Goal: Information Seeking & Learning: Learn about a topic

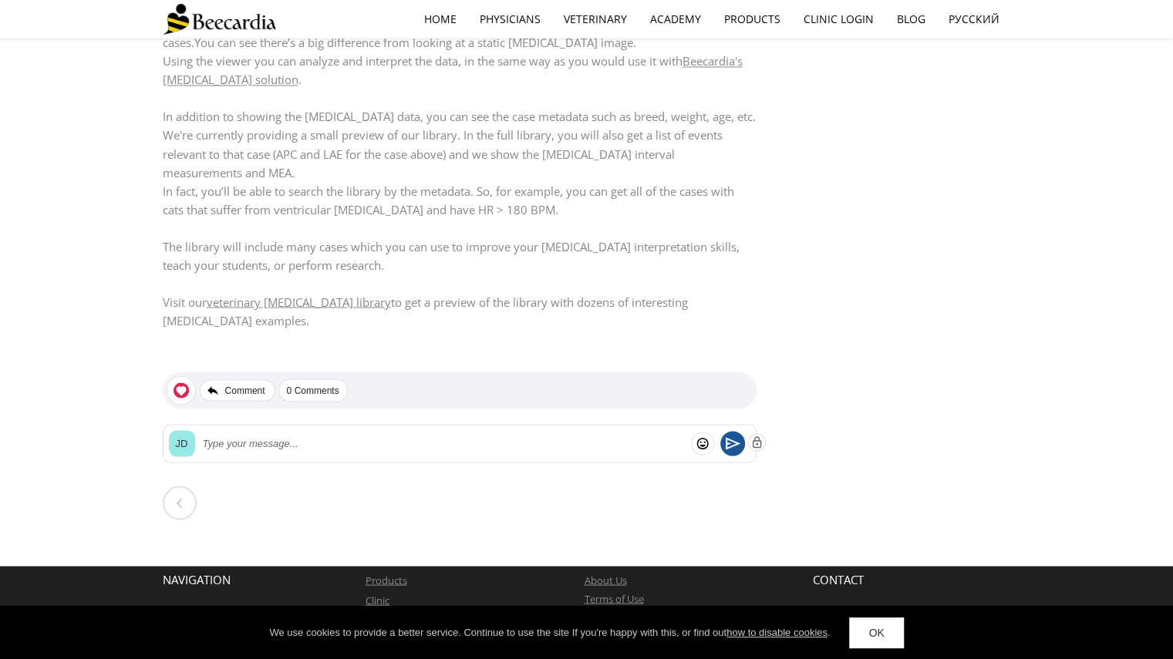
scroll to position [1546, 0]
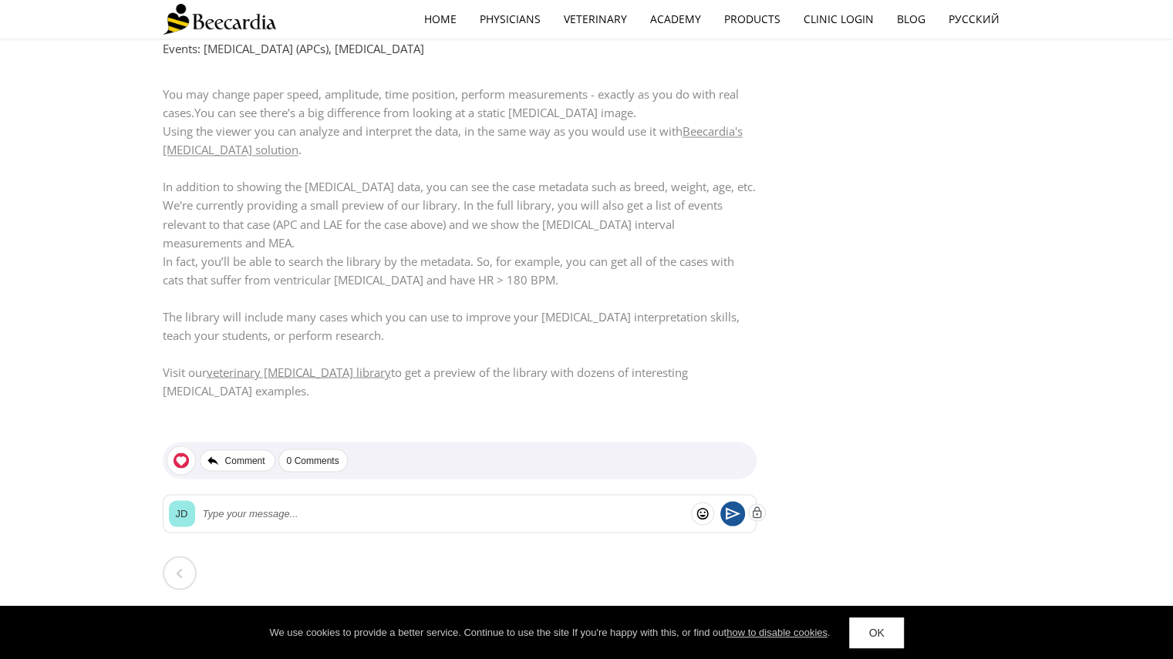
click at [233, 364] on link "veterinary ECG library" at bounding box center [299, 371] width 184 height 15
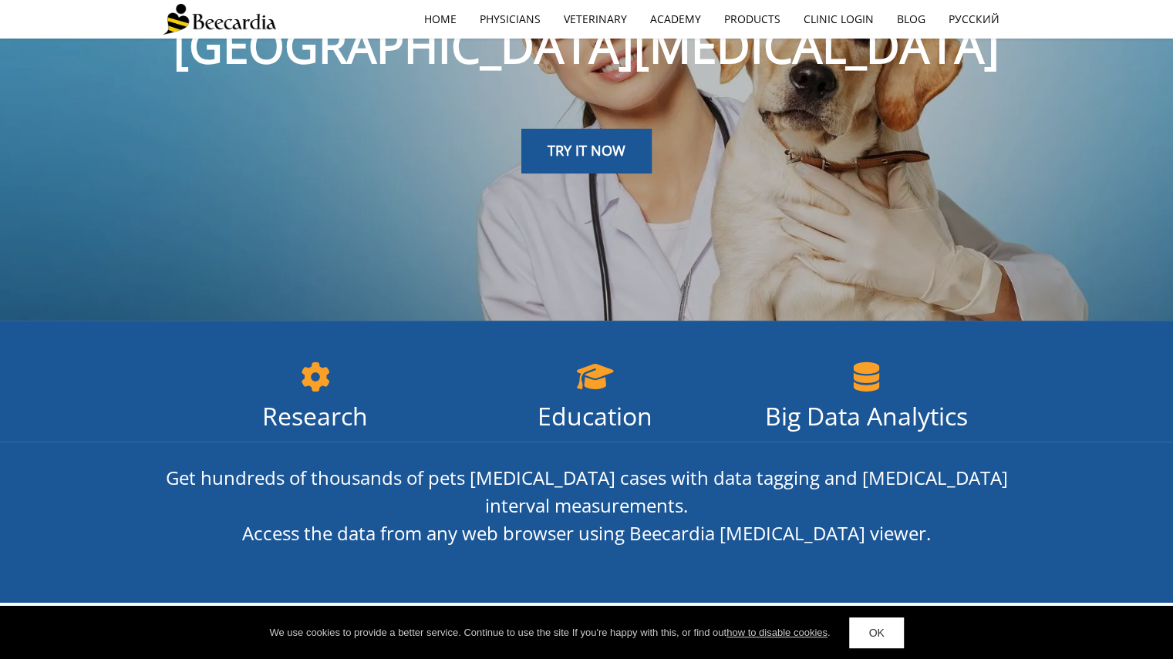
scroll to position [137, 0]
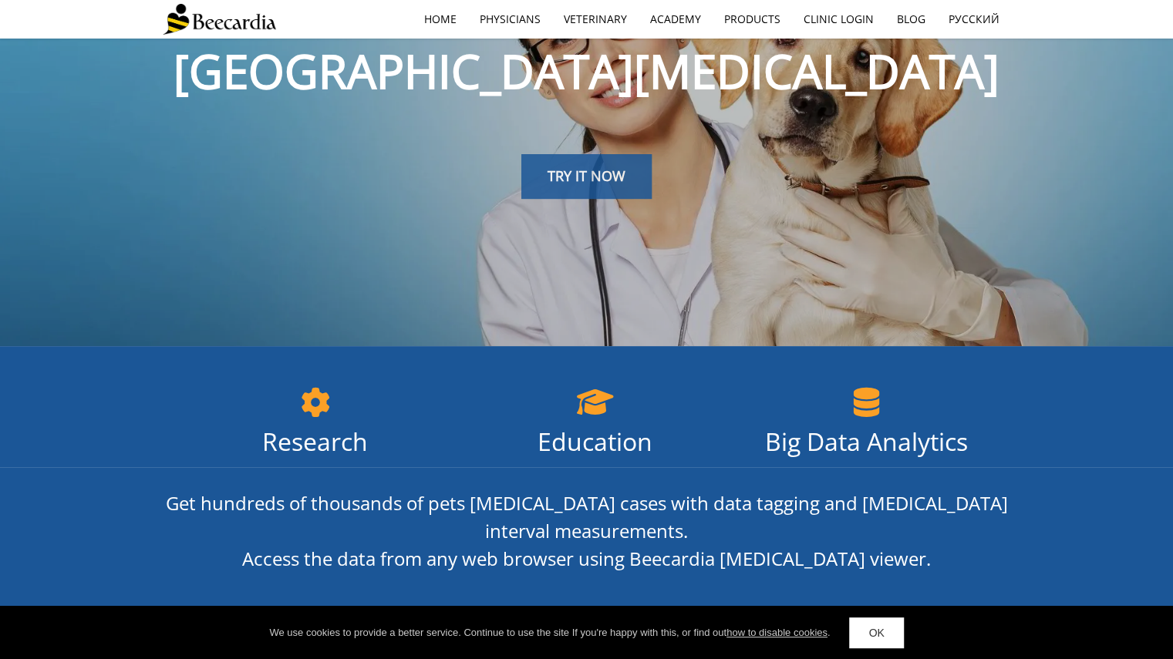
click at [619, 176] on span "TRY IT NOW" at bounding box center [587, 176] width 78 height 19
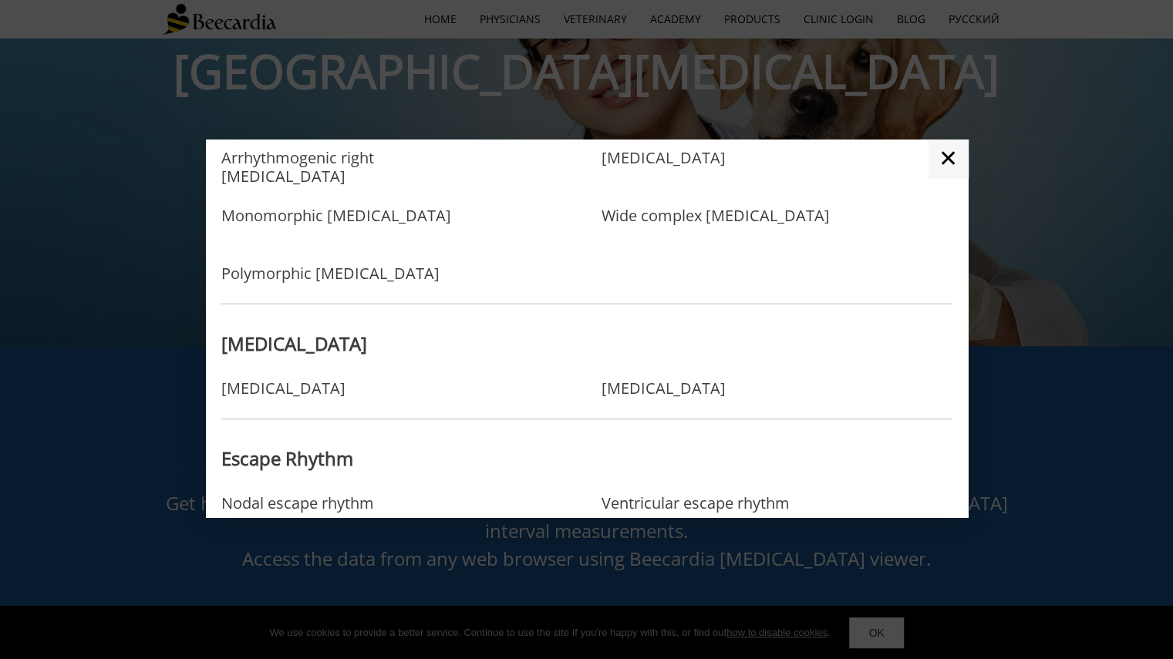
scroll to position [1094, 0]
click at [702, 399] on link "Sick sinus syndrome" at bounding box center [663, 390] width 124 height 19
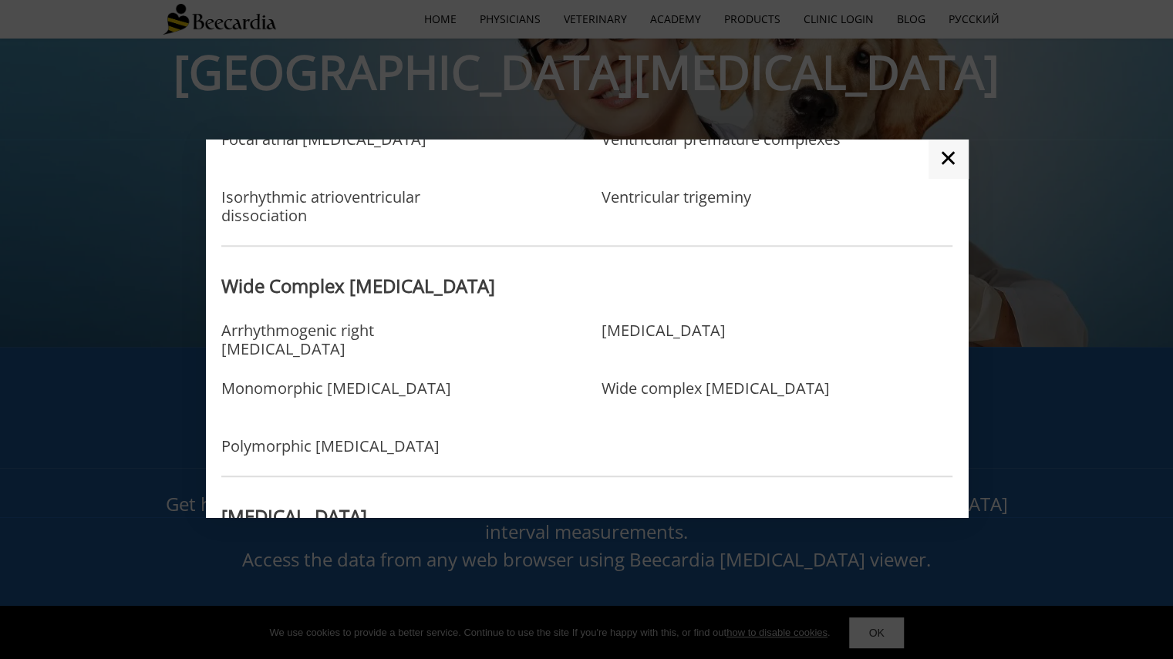
scroll to position [922, 0]
click at [643, 349] on link "Ventricular tachycardia" at bounding box center [663, 347] width 124 height 50
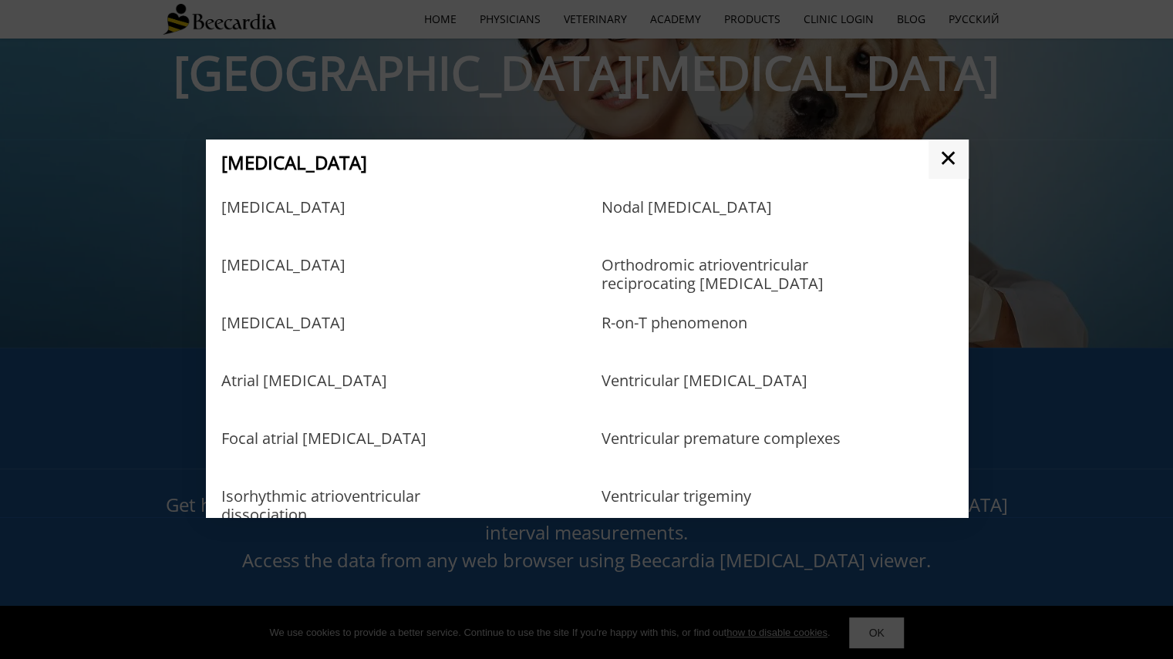
scroll to position [623, 0]
click at [648, 332] on link "R-on-T phenomenon" at bounding box center [674, 339] width 146 height 50
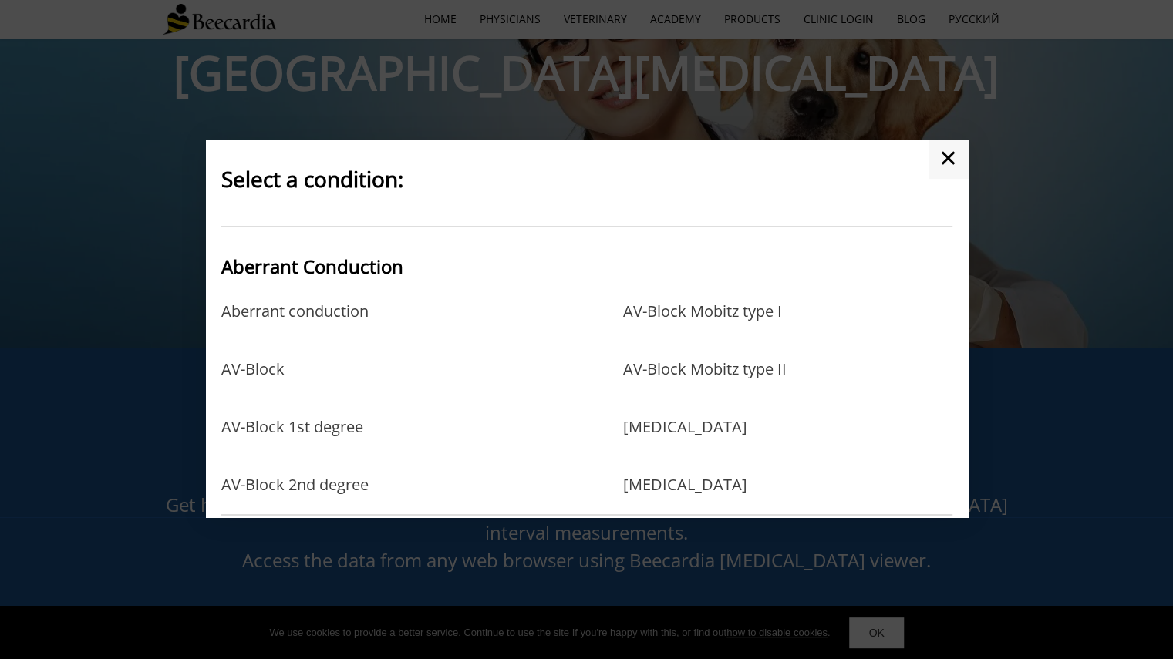
scroll to position [150, 0]
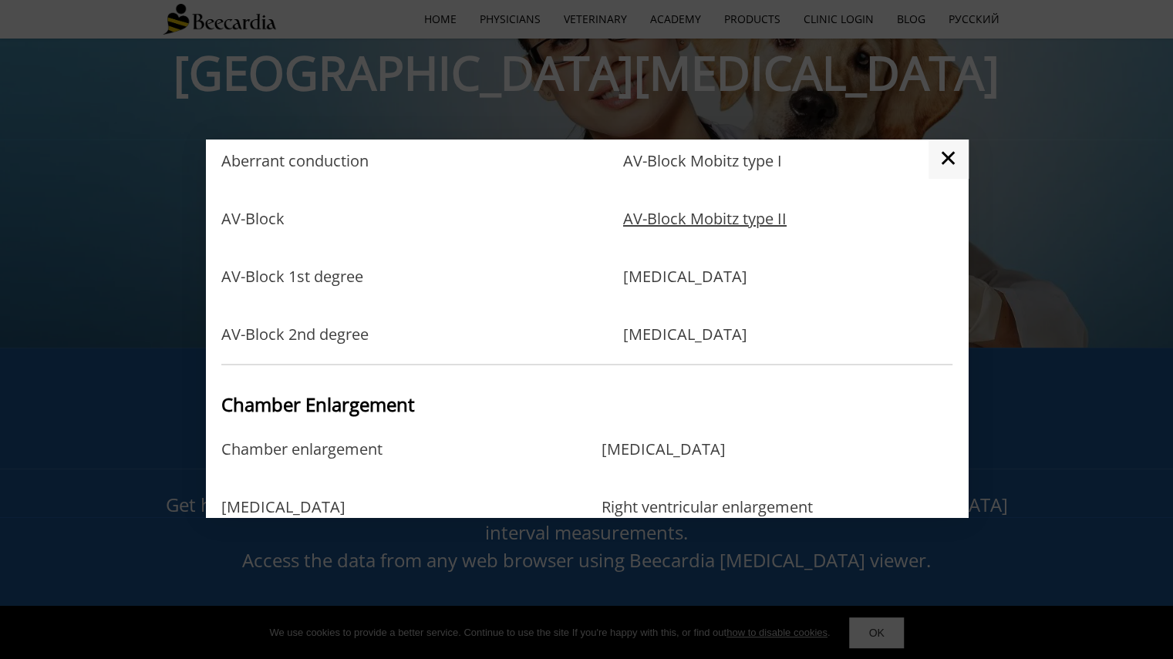
click at [736, 215] on link "AV-Block Mobitz type II" at bounding box center [704, 235] width 163 height 50
click at [747, 276] on link "Left bundle branch block" at bounding box center [685, 293] width 124 height 50
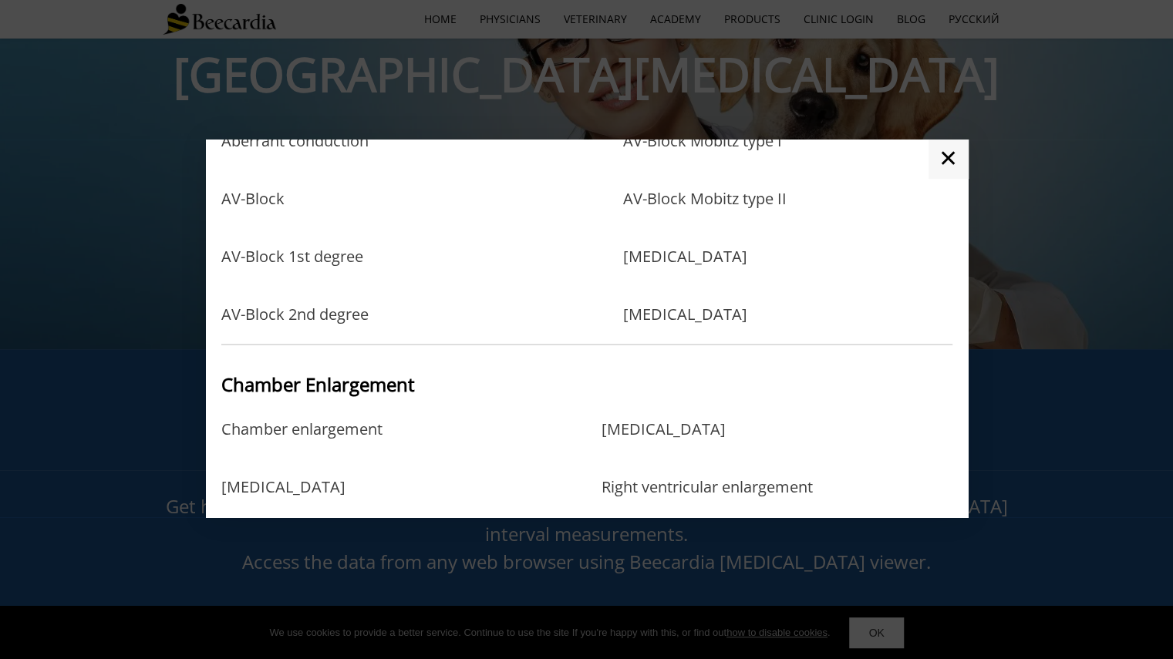
scroll to position [0, 0]
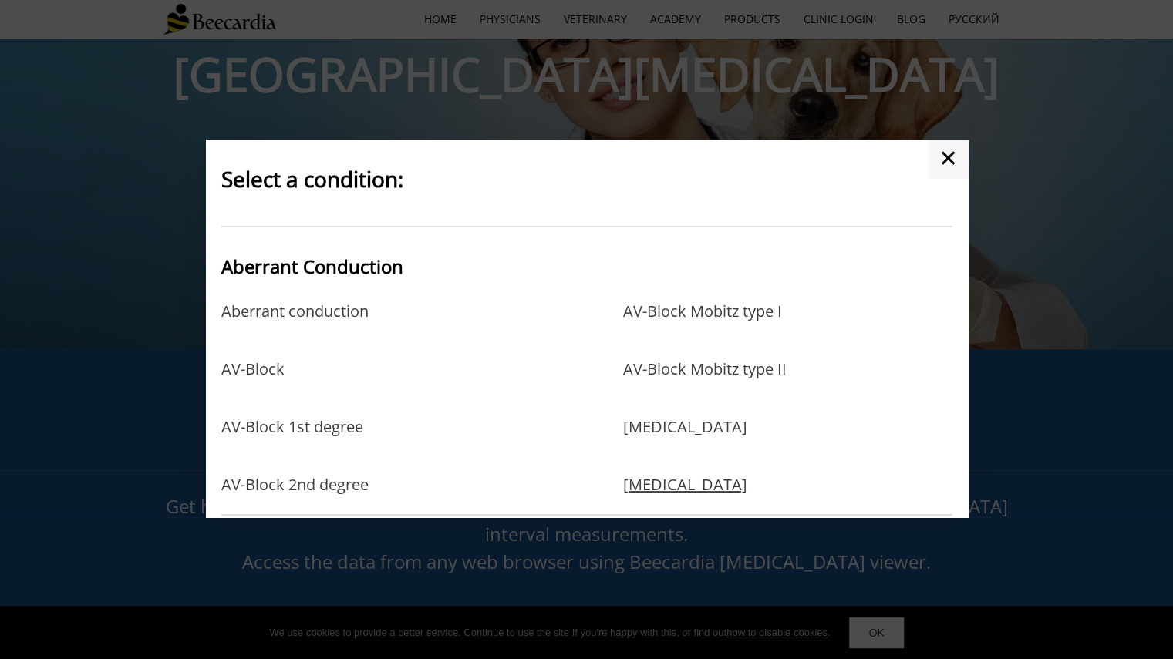
click at [711, 492] on link "Right bundle branch block" at bounding box center [685, 485] width 124 height 19
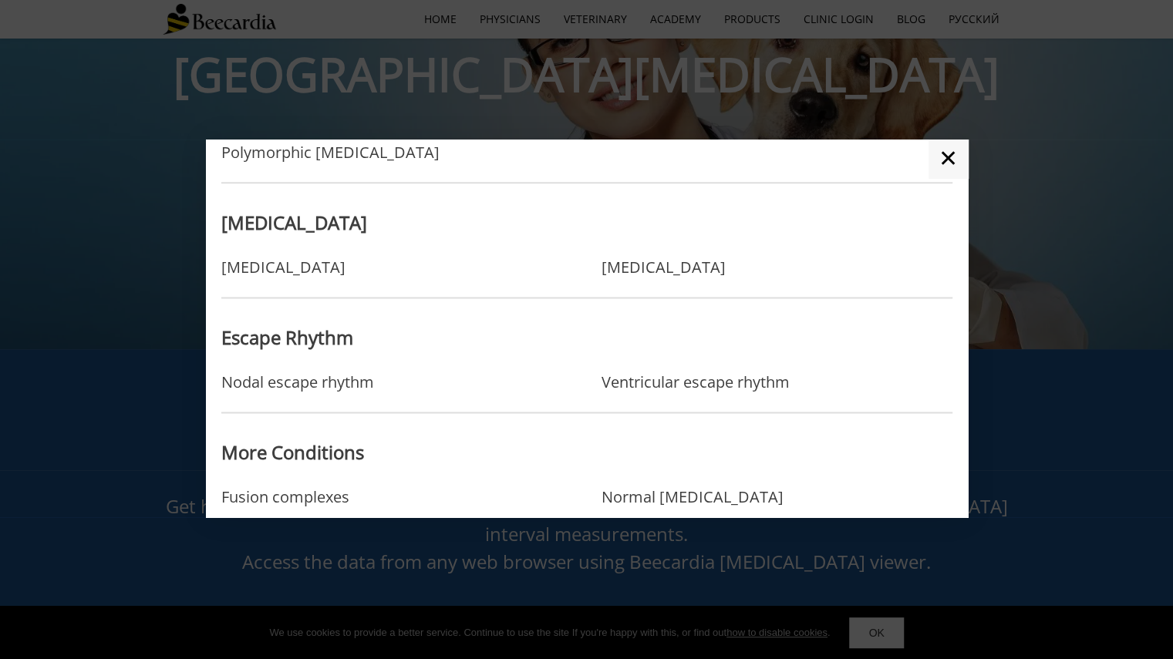
scroll to position [1331, 0]
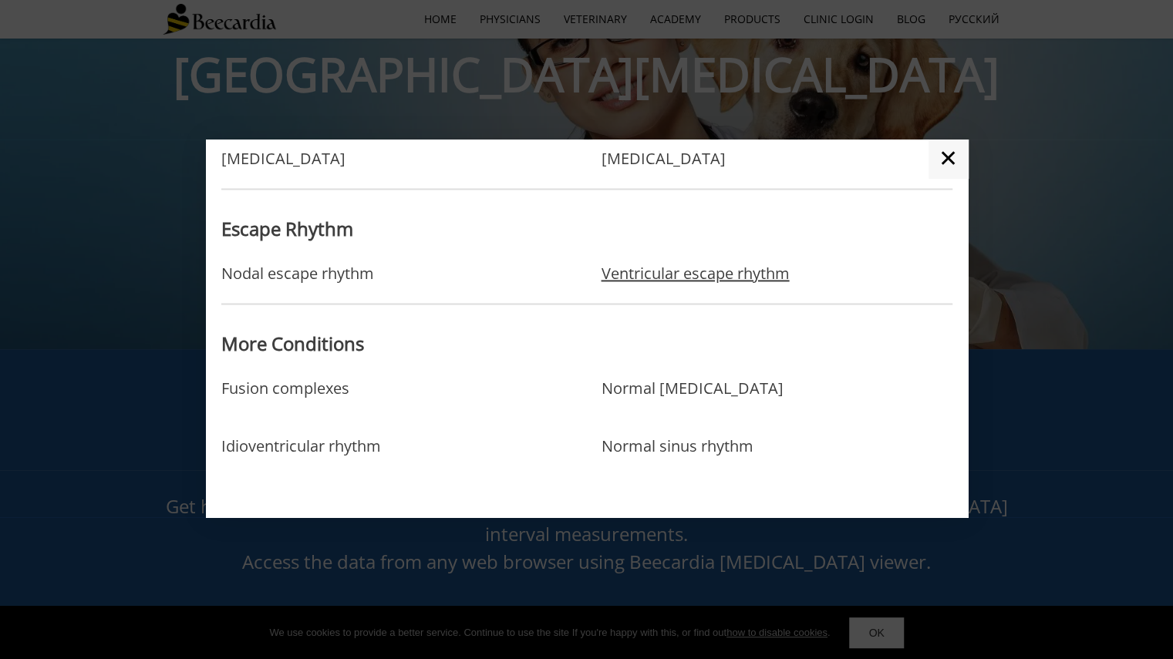
click at [685, 271] on link "Ventricular escape rhythm" at bounding box center [695, 274] width 188 height 19
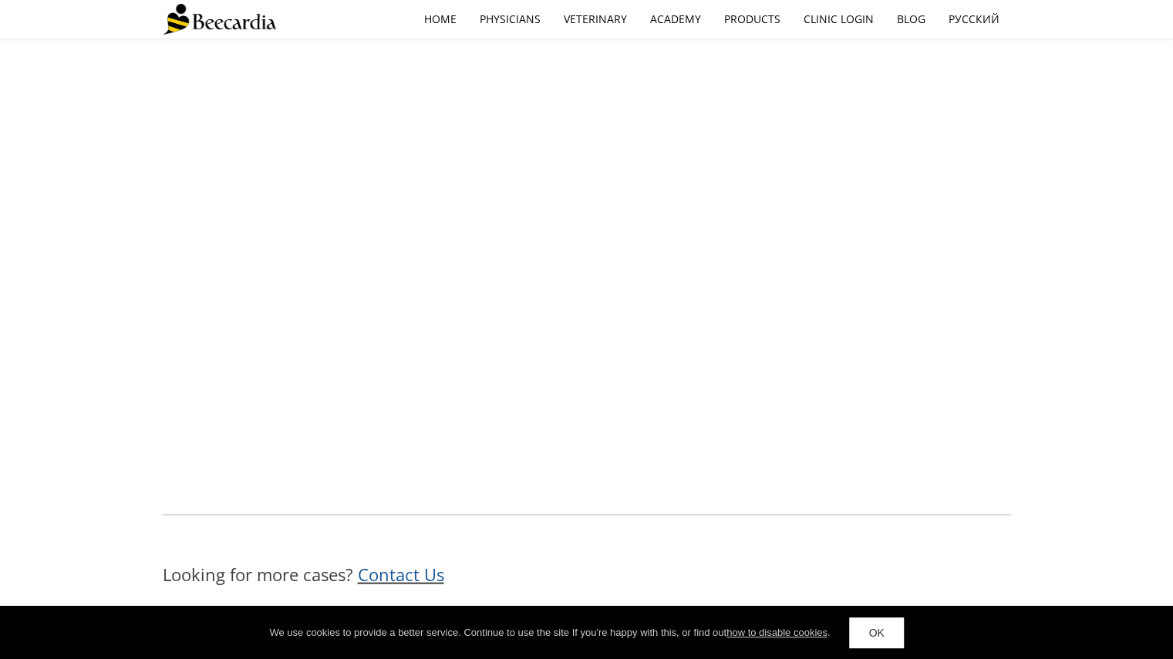
scroll to position [1945, 0]
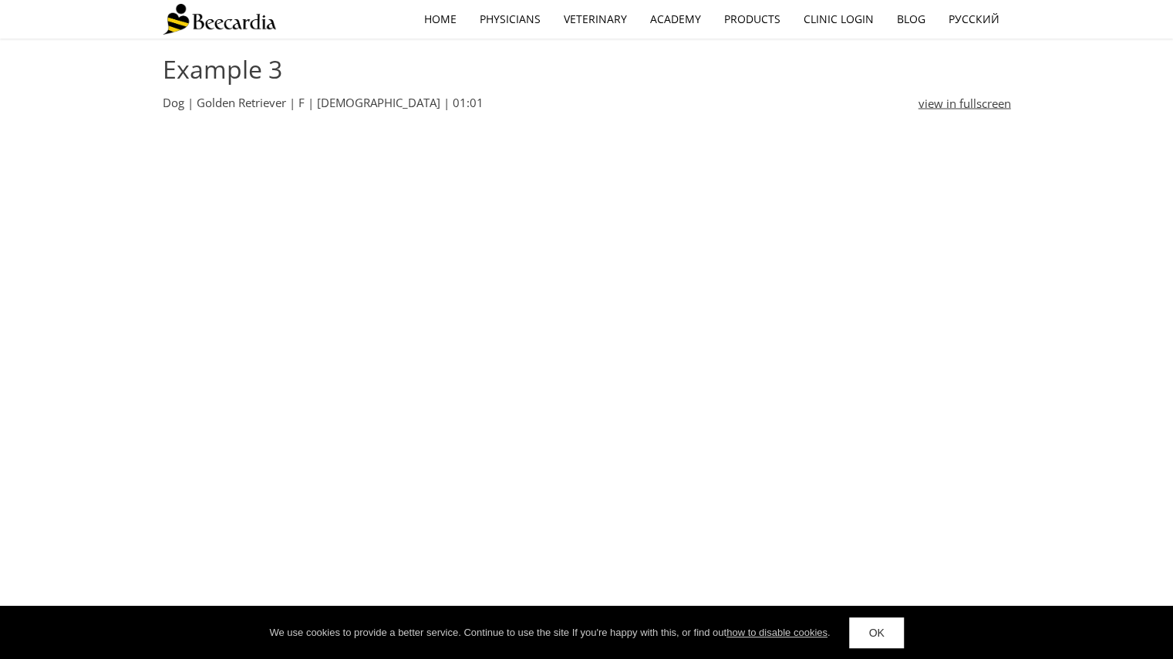
scroll to position [1697, 0]
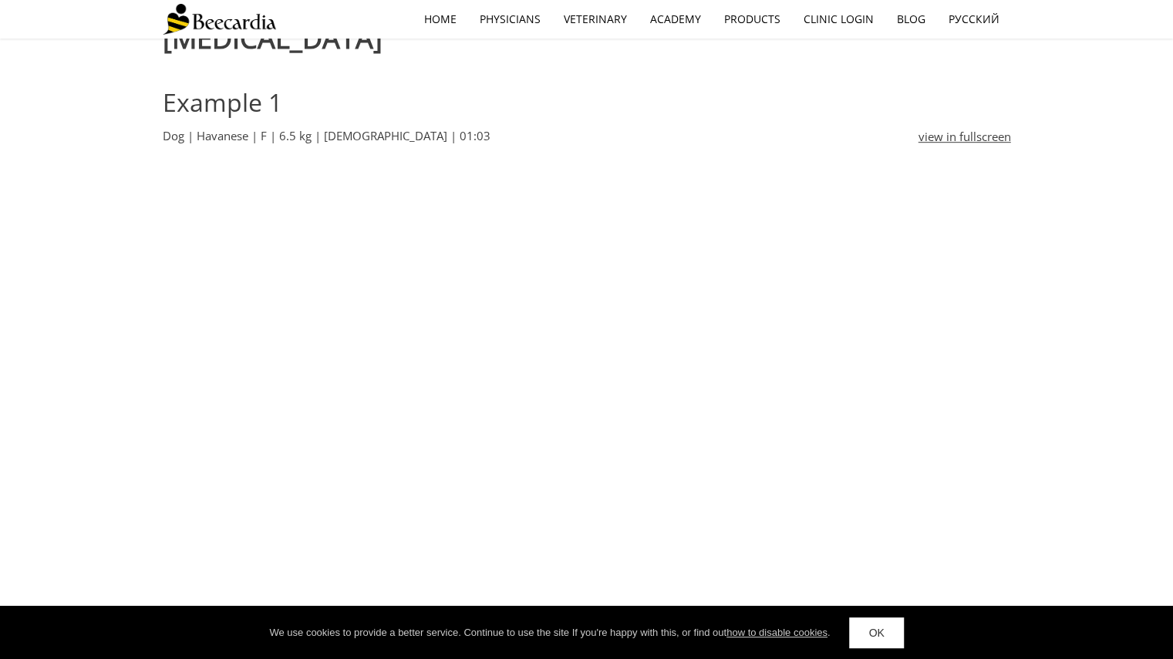
scroll to position [504, 0]
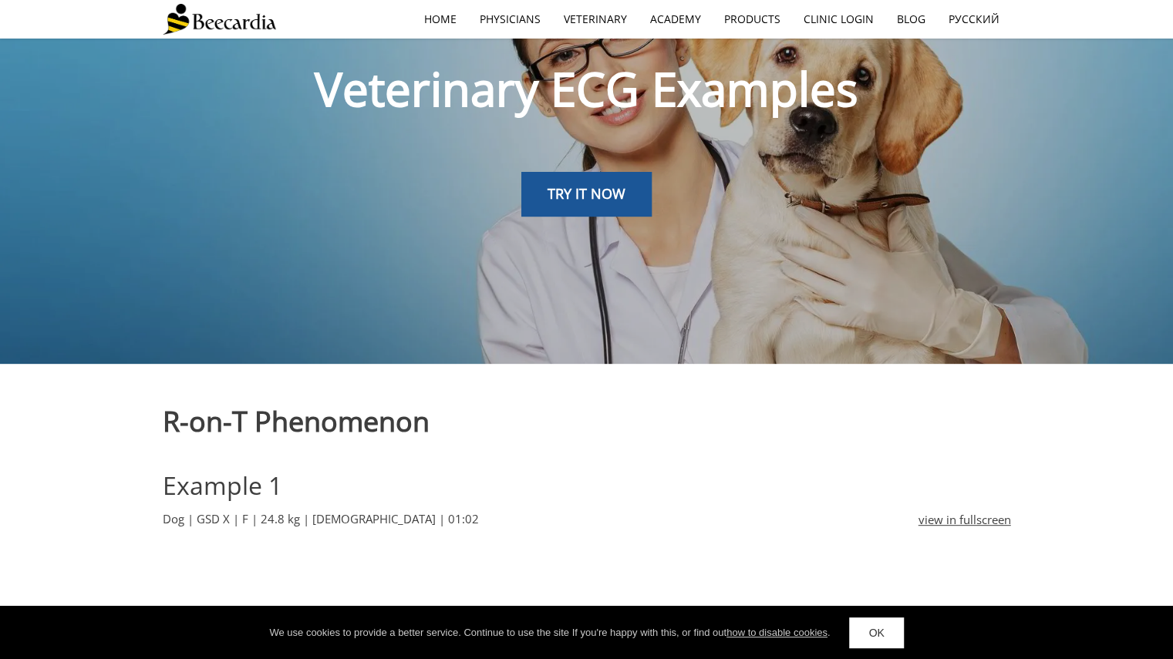
scroll to position [117, 0]
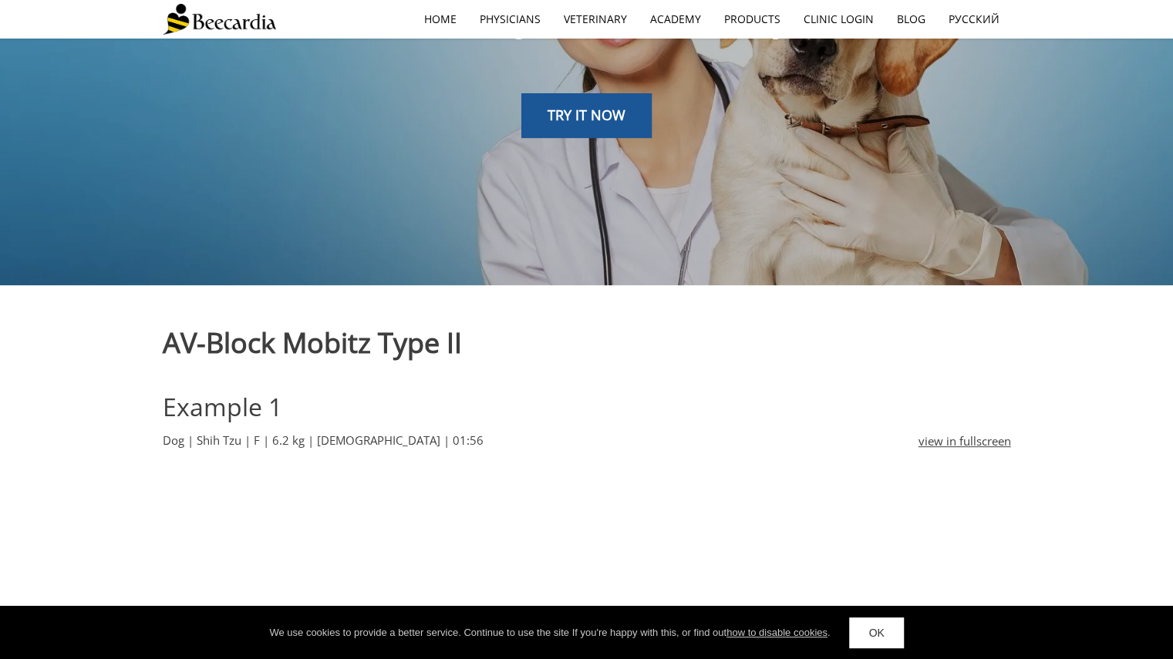
scroll to position [467, 0]
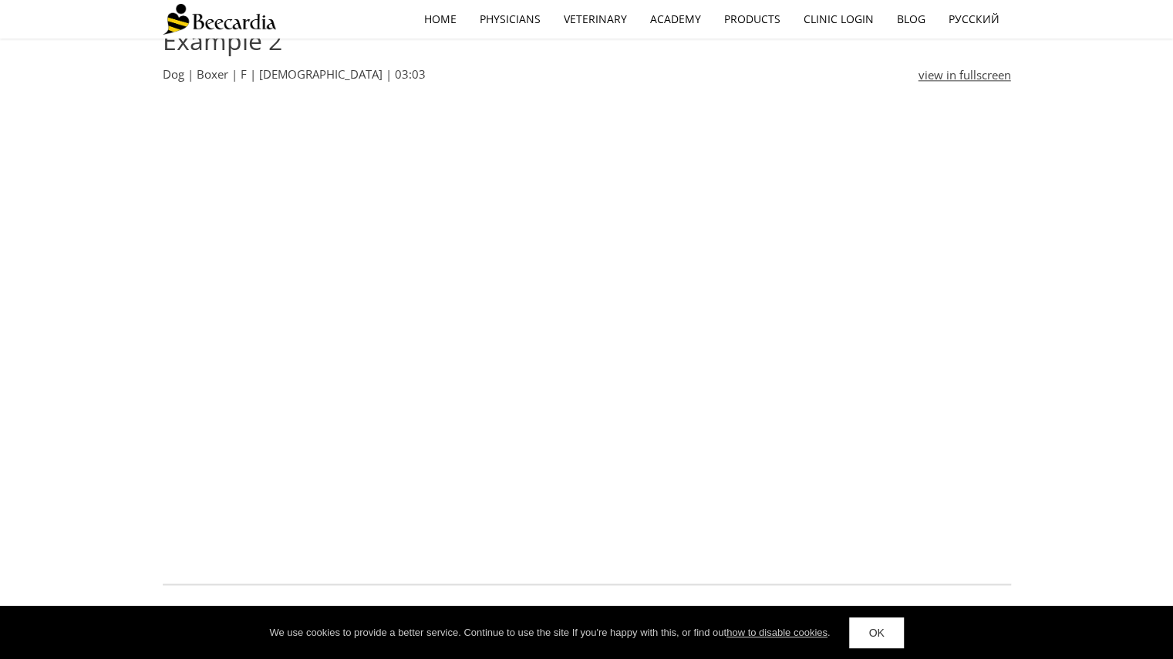
scroll to position [1144, 0]
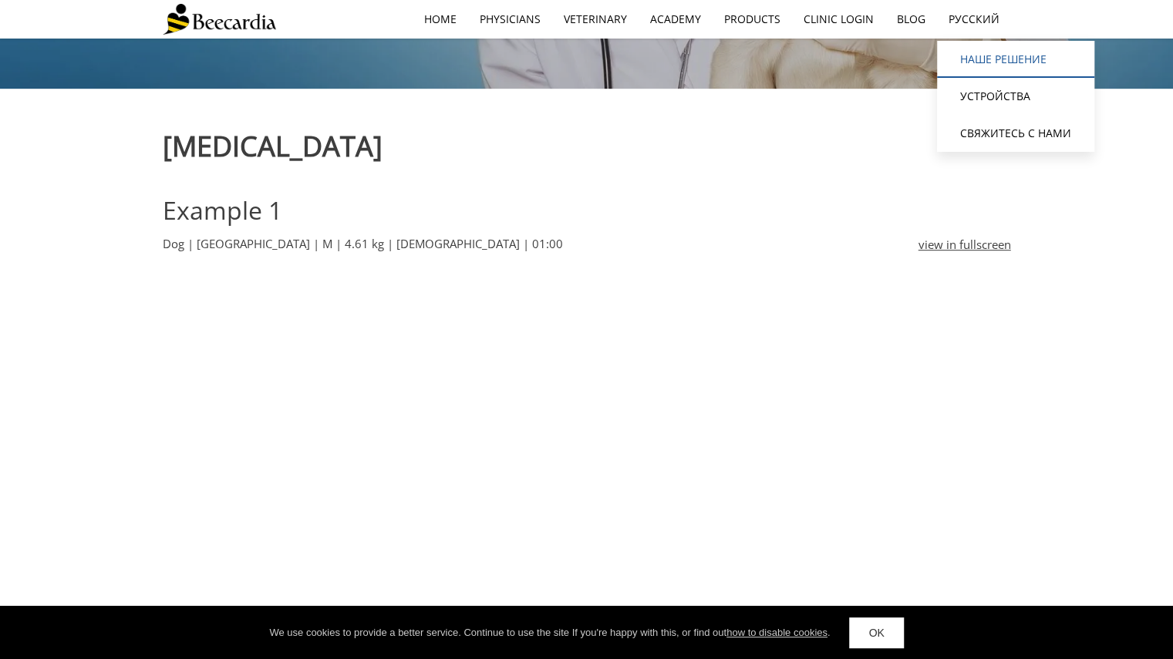
scroll to position [395, 0]
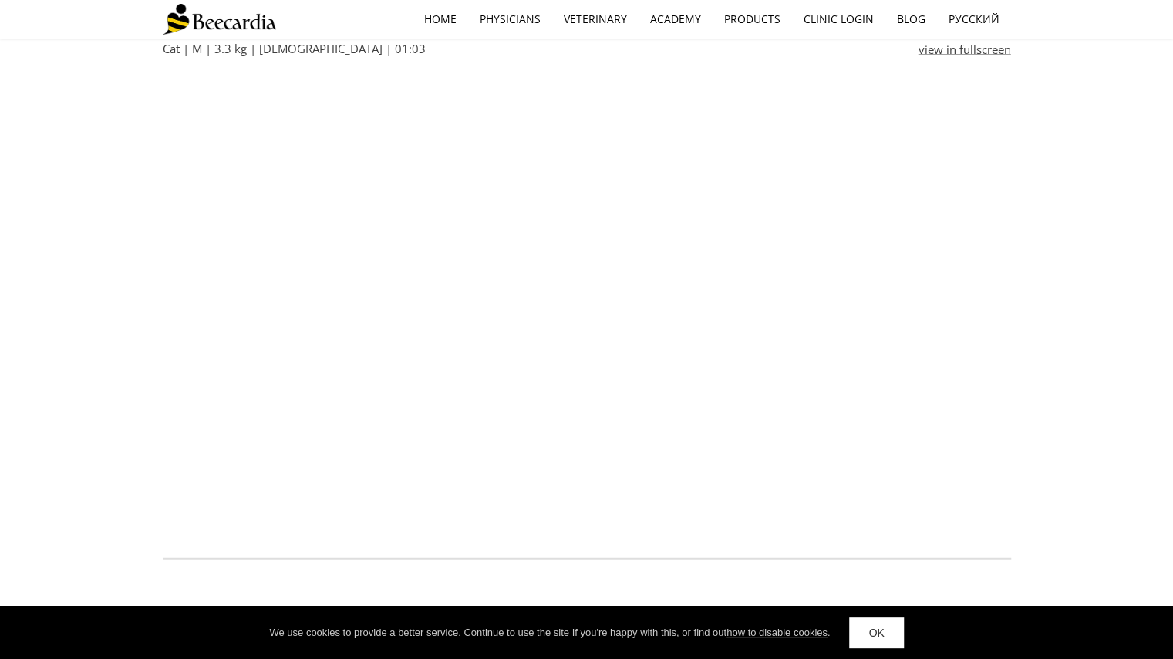
scroll to position [1746, 0]
